Goal: Task Accomplishment & Management: Manage account settings

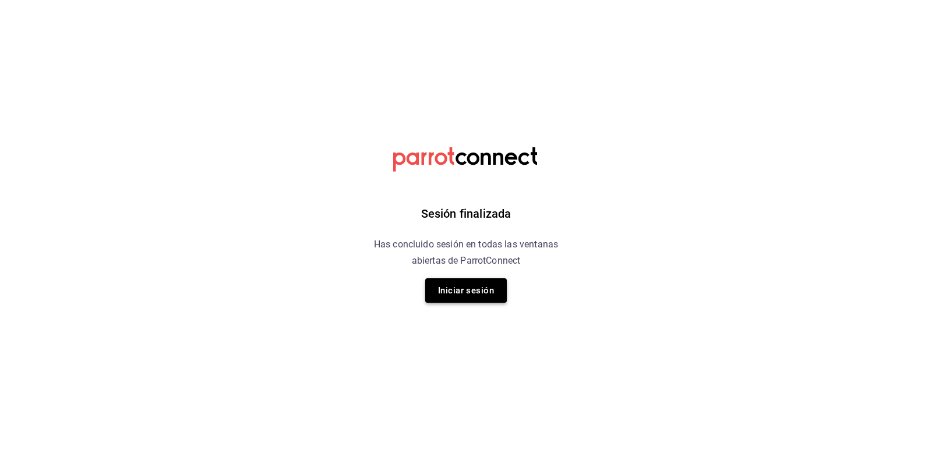
click at [480, 293] on button "Iniciar sesión" at bounding box center [466, 291] width 82 height 24
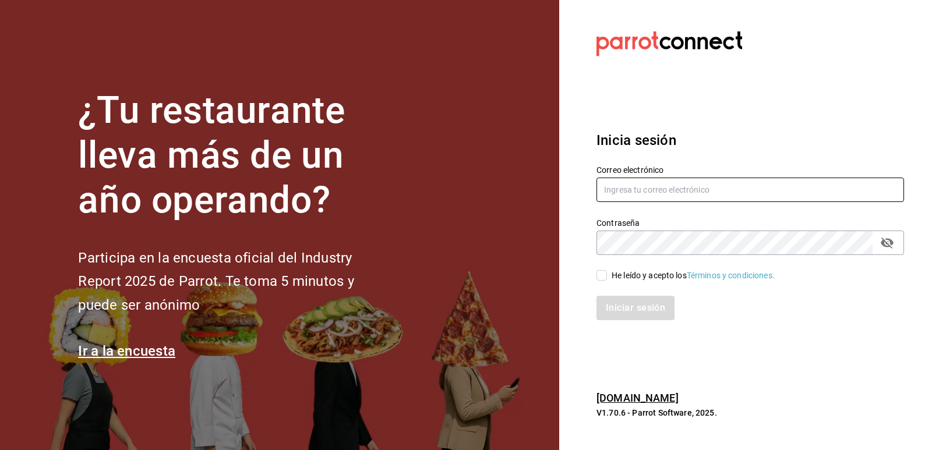
type input "[EMAIL_ADDRESS][DOMAIN_NAME]"
click at [598, 276] on div "He leído y acepto los Términos y condiciones." at bounding box center [744, 268] width 322 height 27
click at [605, 275] on input "He leído y acepto los Términos y condiciones." at bounding box center [602, 275] width 10 height 10
checkbox input "true"
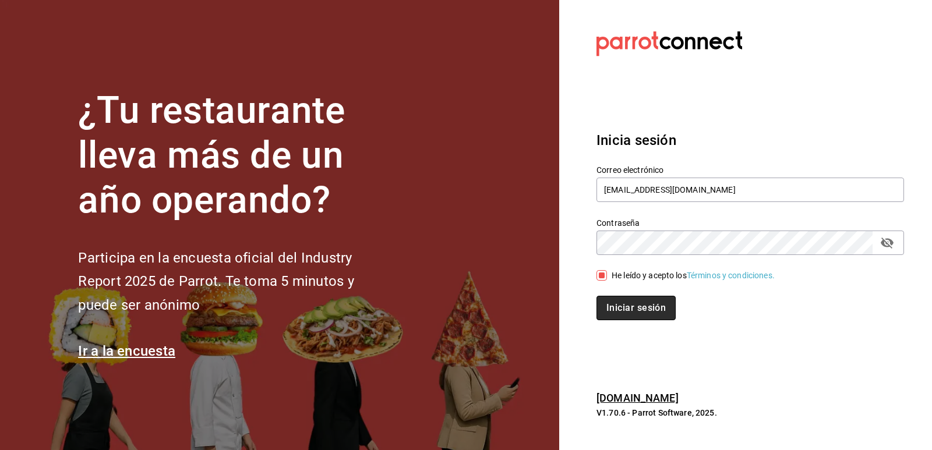
click at [618, 306] on button "Iniciar sesión" at bounding box center [636, 308] width 79 height 24
